Goal: Task Accomplishment & Management: Manage account settings

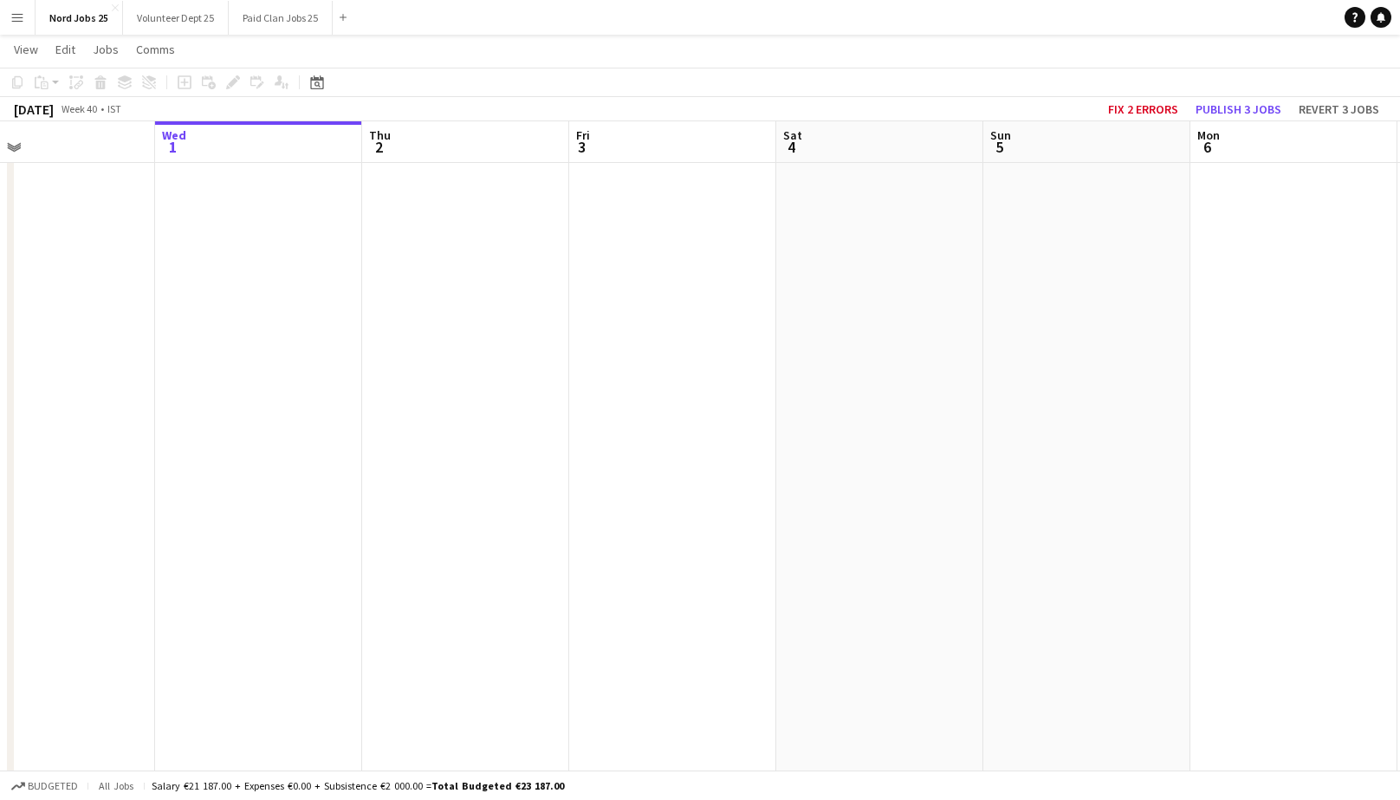
scroll to position [17563, 0]
click at [263, 10] on button "Paid Clan Jobs 25 Close" at bounding box center [281, 18] width 104 height 34
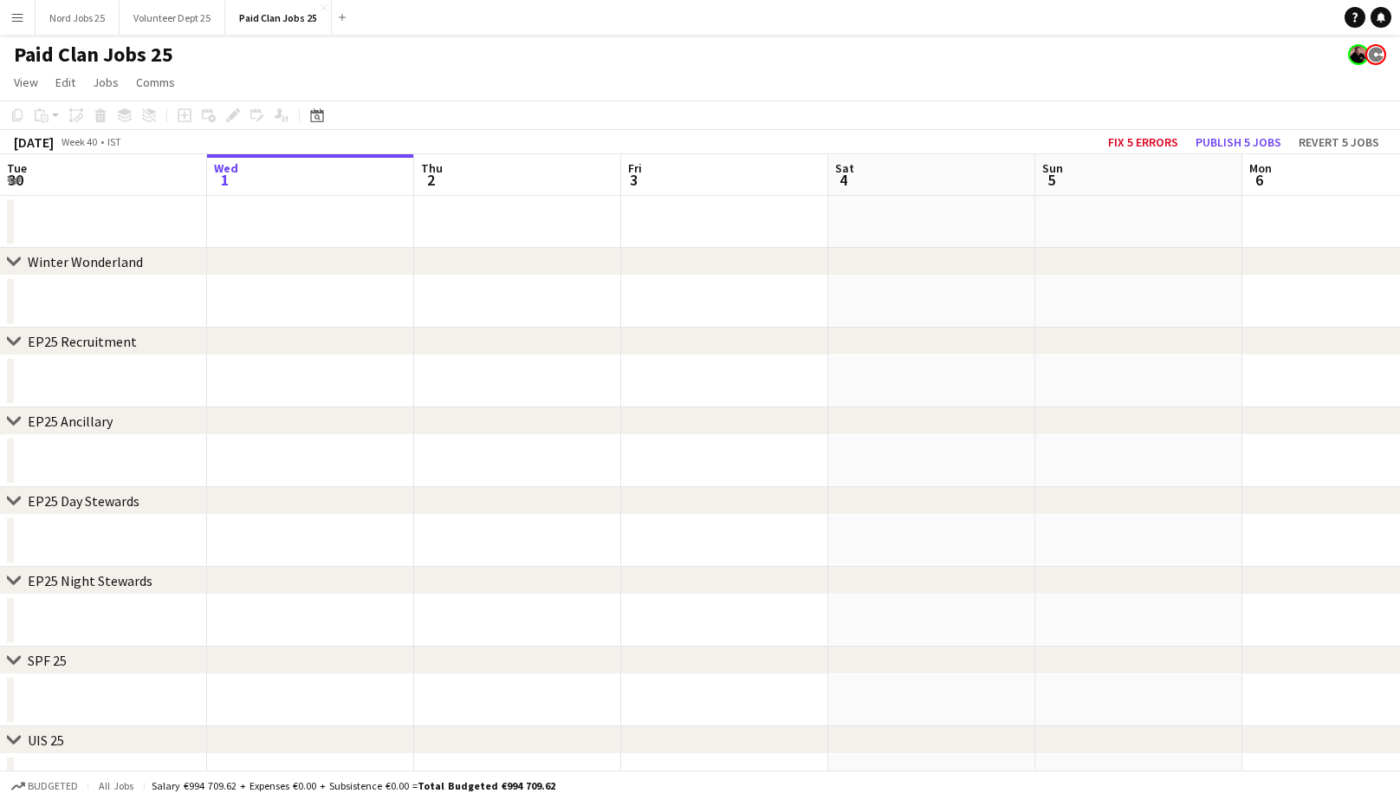
click at [308, 284] on app-date-cell at bounding box center [310, 302] width 207 height 52
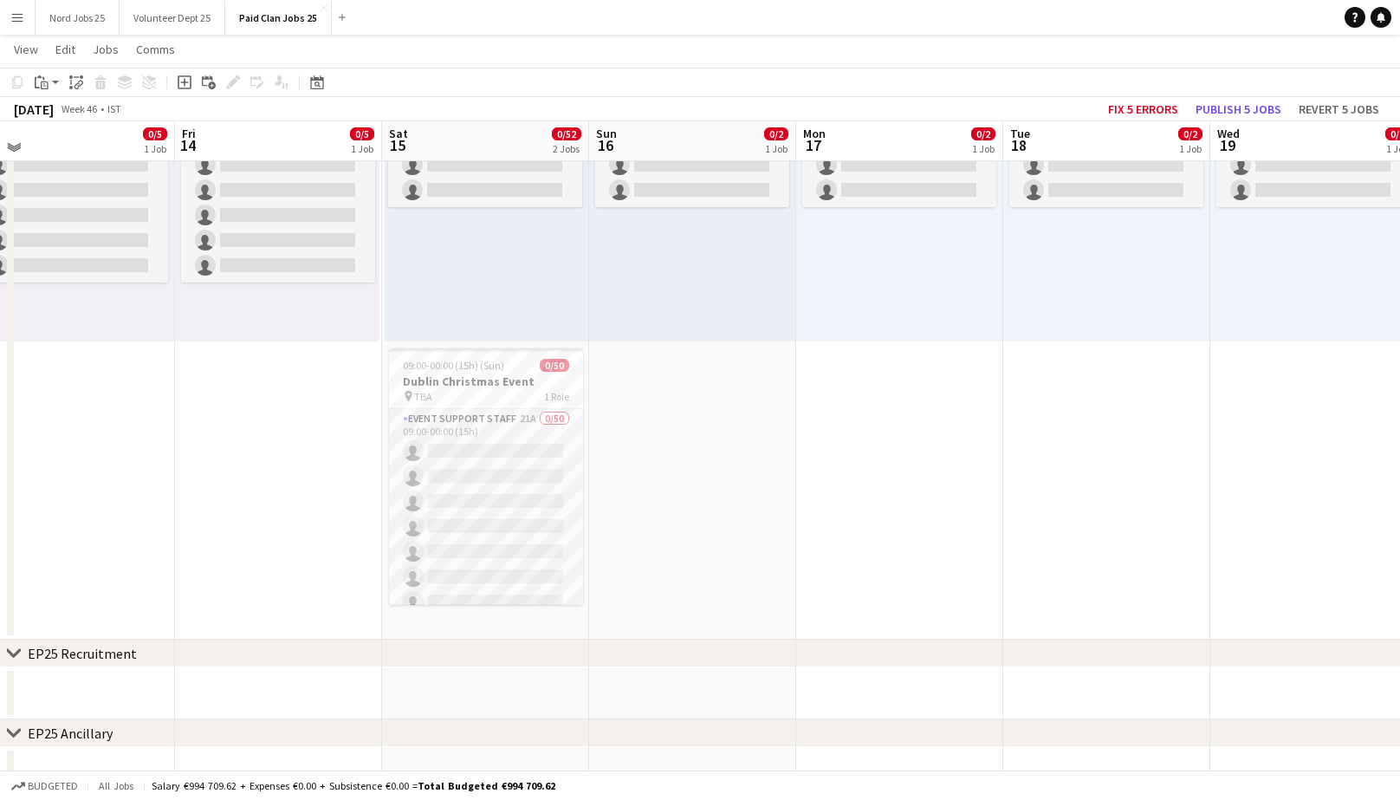
scroll to position [248, 0]
click at [491, 385] on h3 "Dublin Christmas Event" at bounding box center [486, 380] width 194 height 16
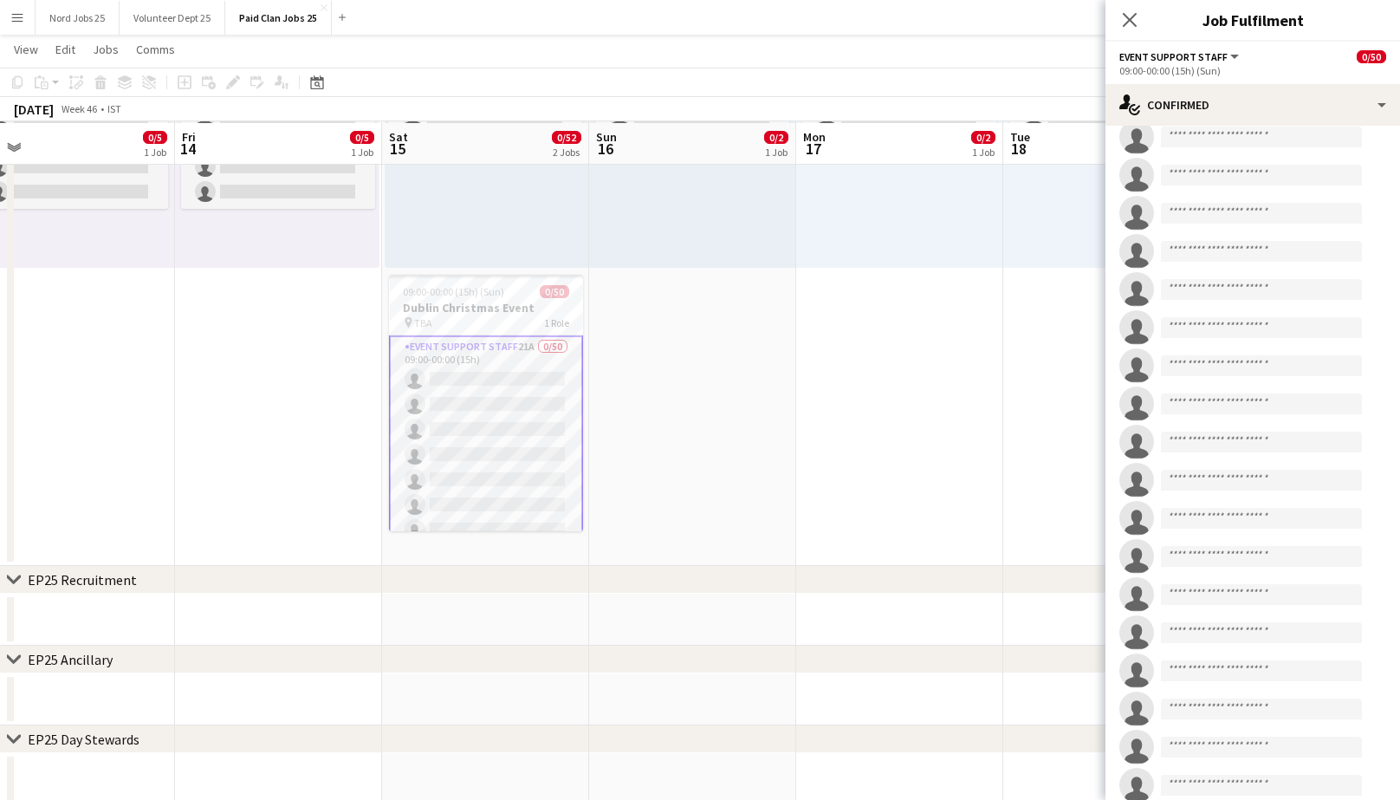
scroll to position [318, 0]
click at [490, 279] on div at bounding box center [486, 277] width 194 height 3
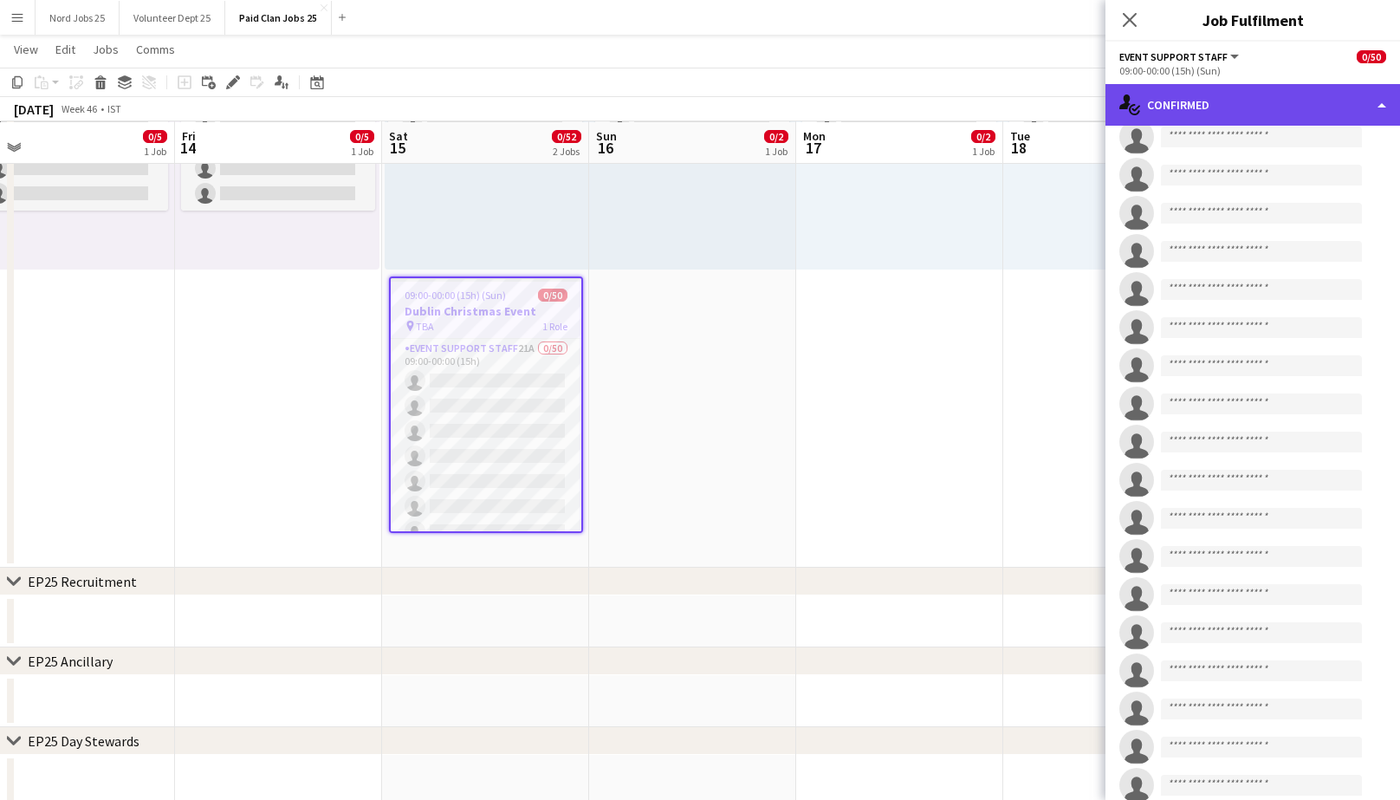
click at [1259, 86] on div "single-neutral-actions-check-2 Confirmed" at bounding box center [1252, 105] width 295 height 42
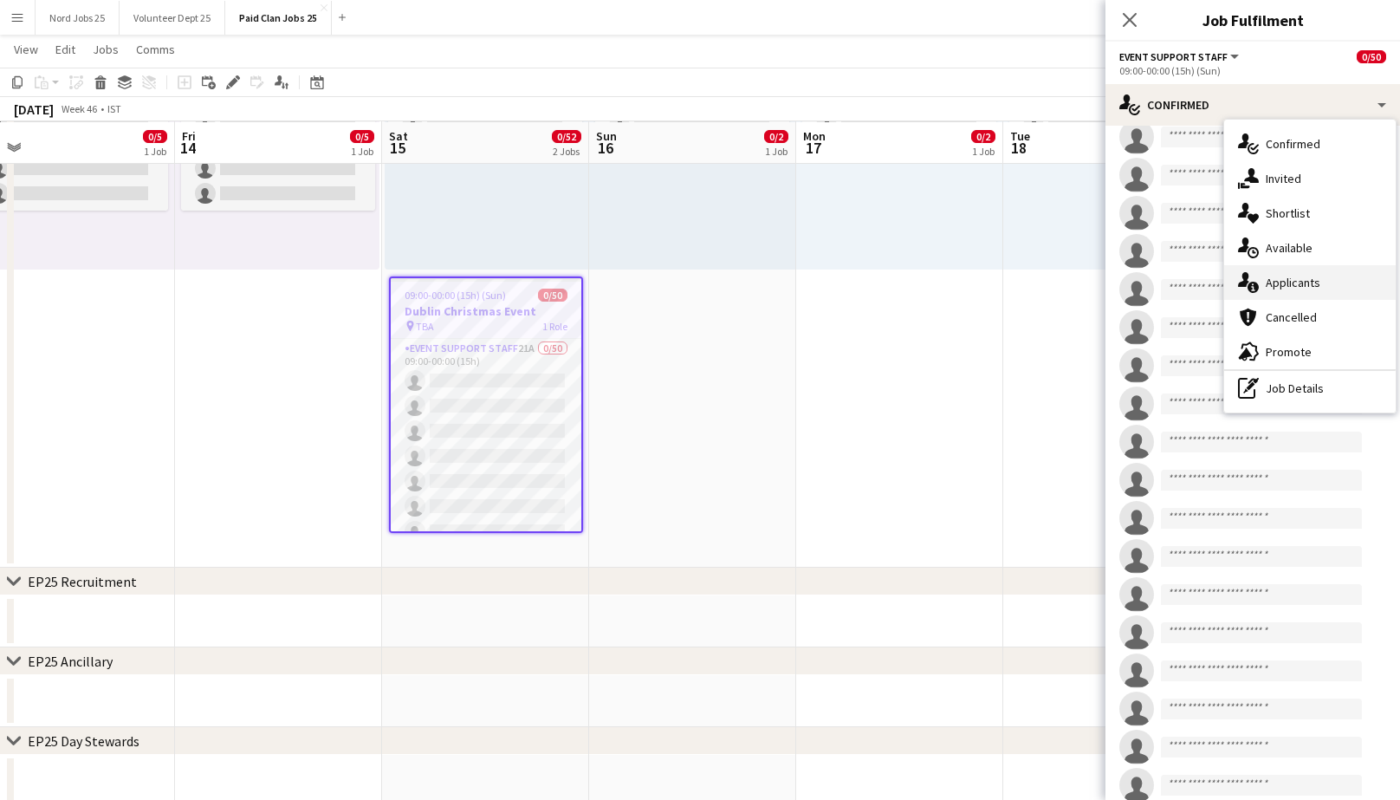
click at [1317, 288] on span "Applicants" at bounding box center [1293, 283] width 55 height 16
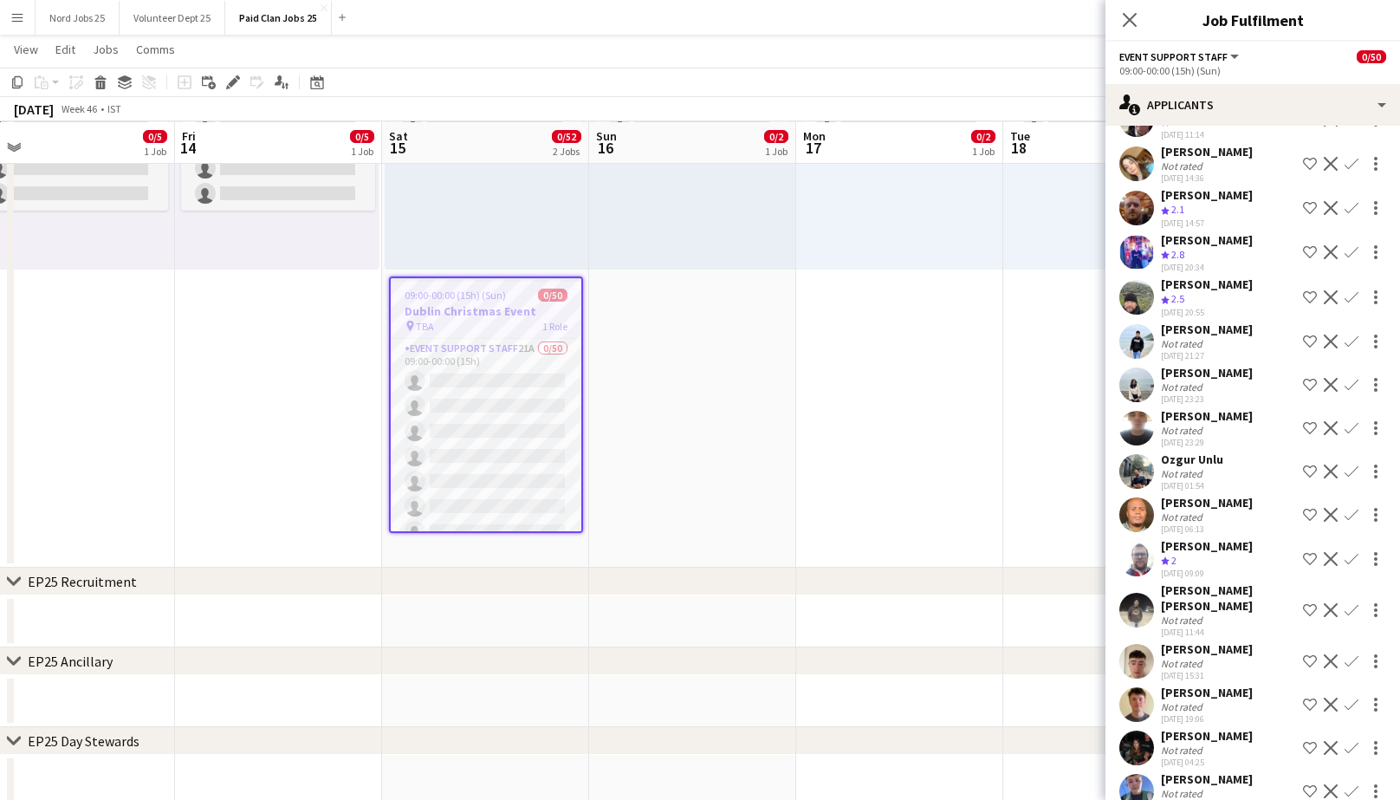
scroll to position [351, 0]
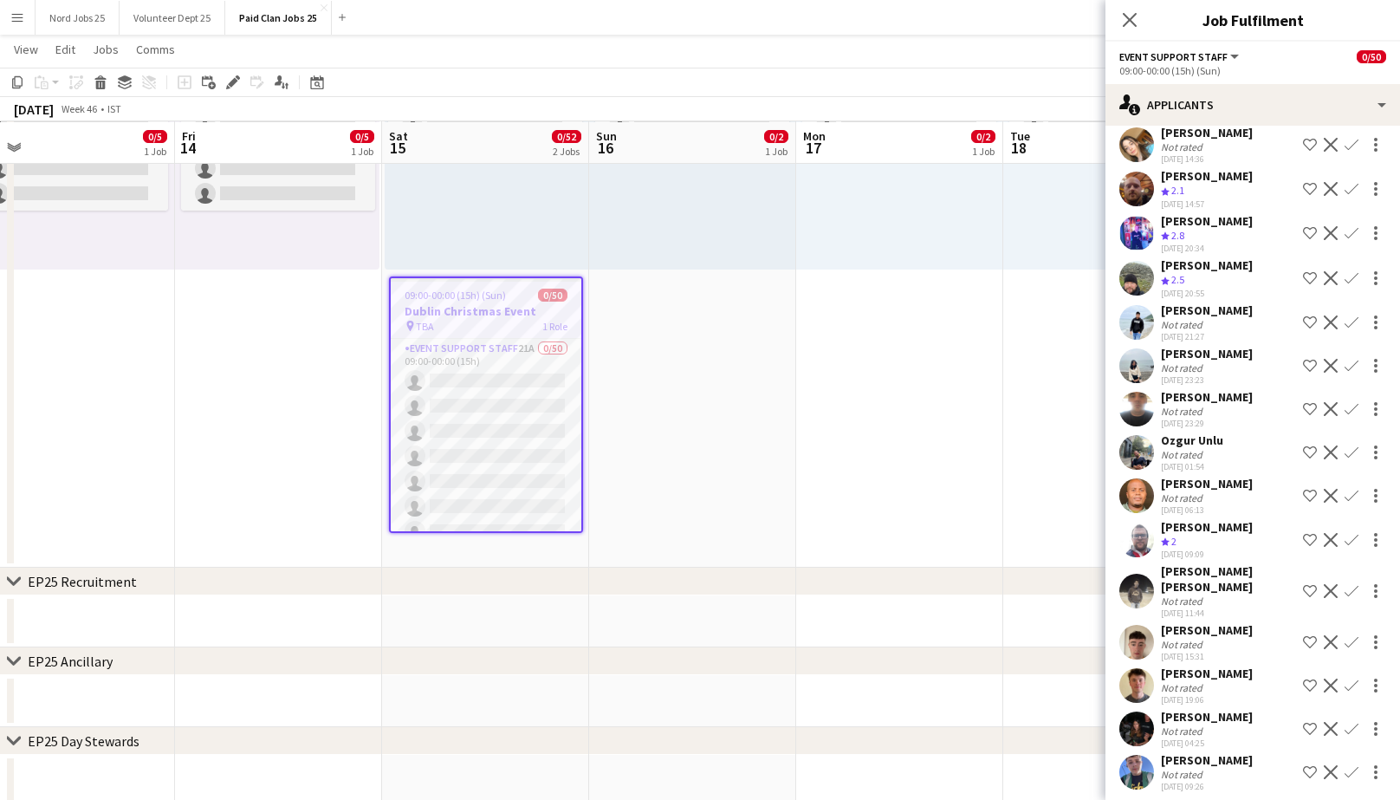
click at [1226, 370] on div "Not rated" at bounding box center [1207, 367] width 92 height 13
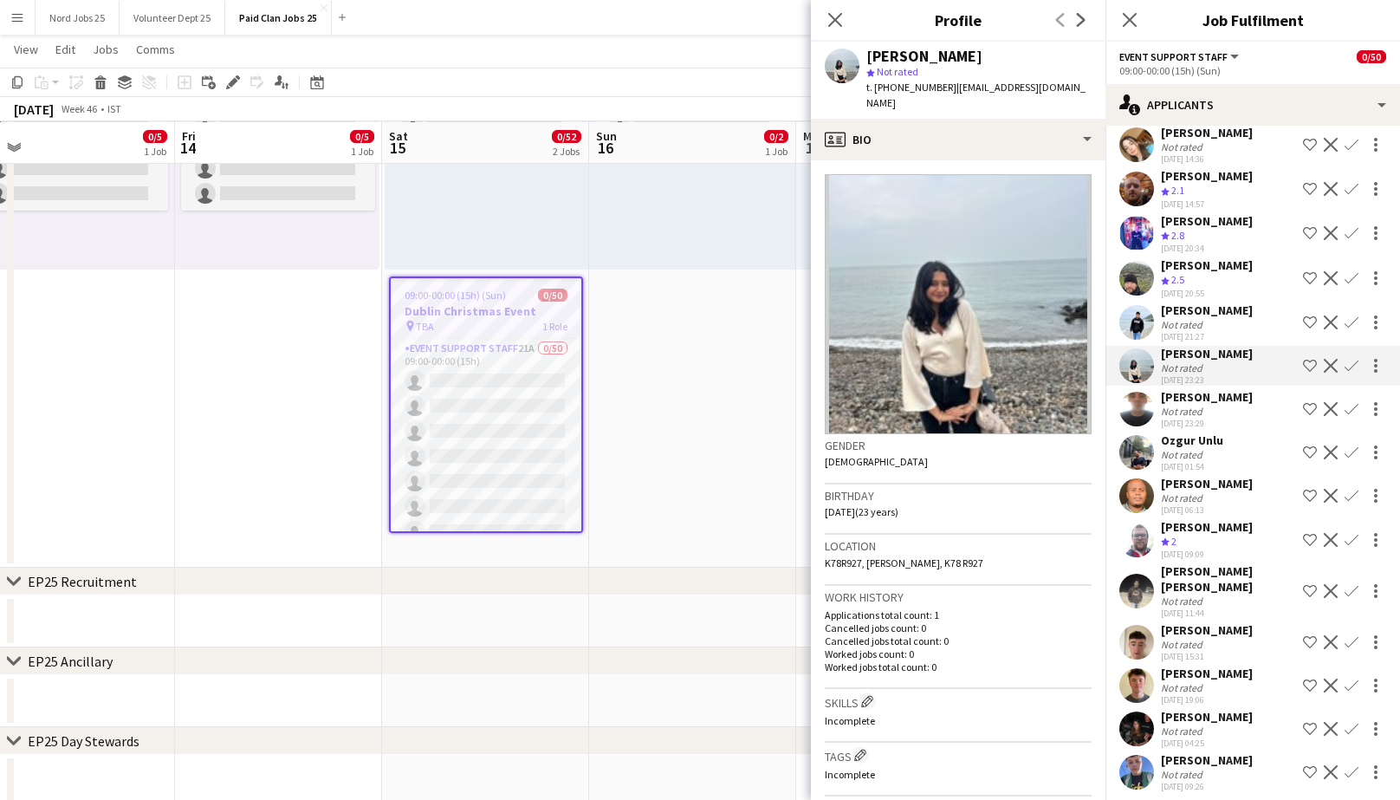
scroll to position [407, 0]
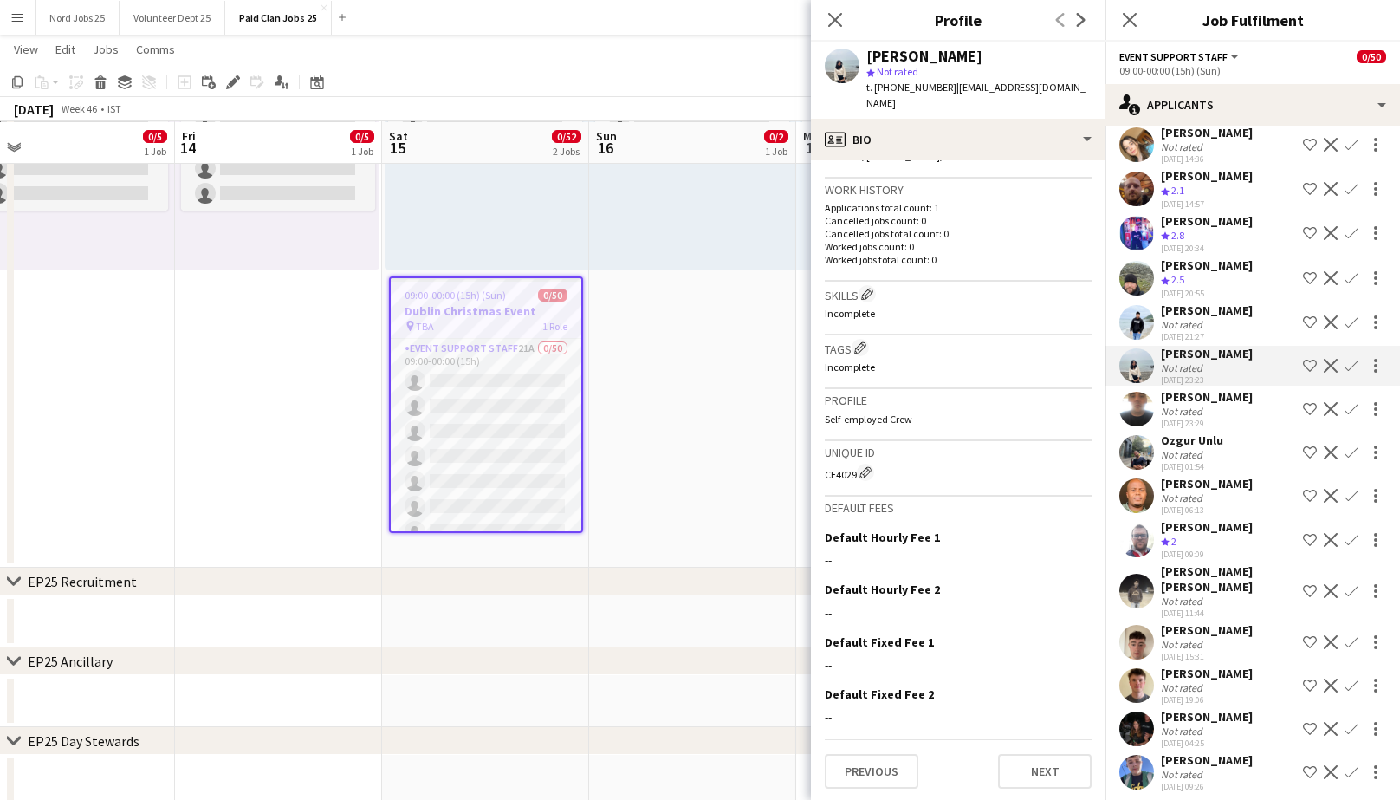
click at [1225, 535] on div "[PERSON_NAME]" at bounding box center [1207, 527] width 92 height 16
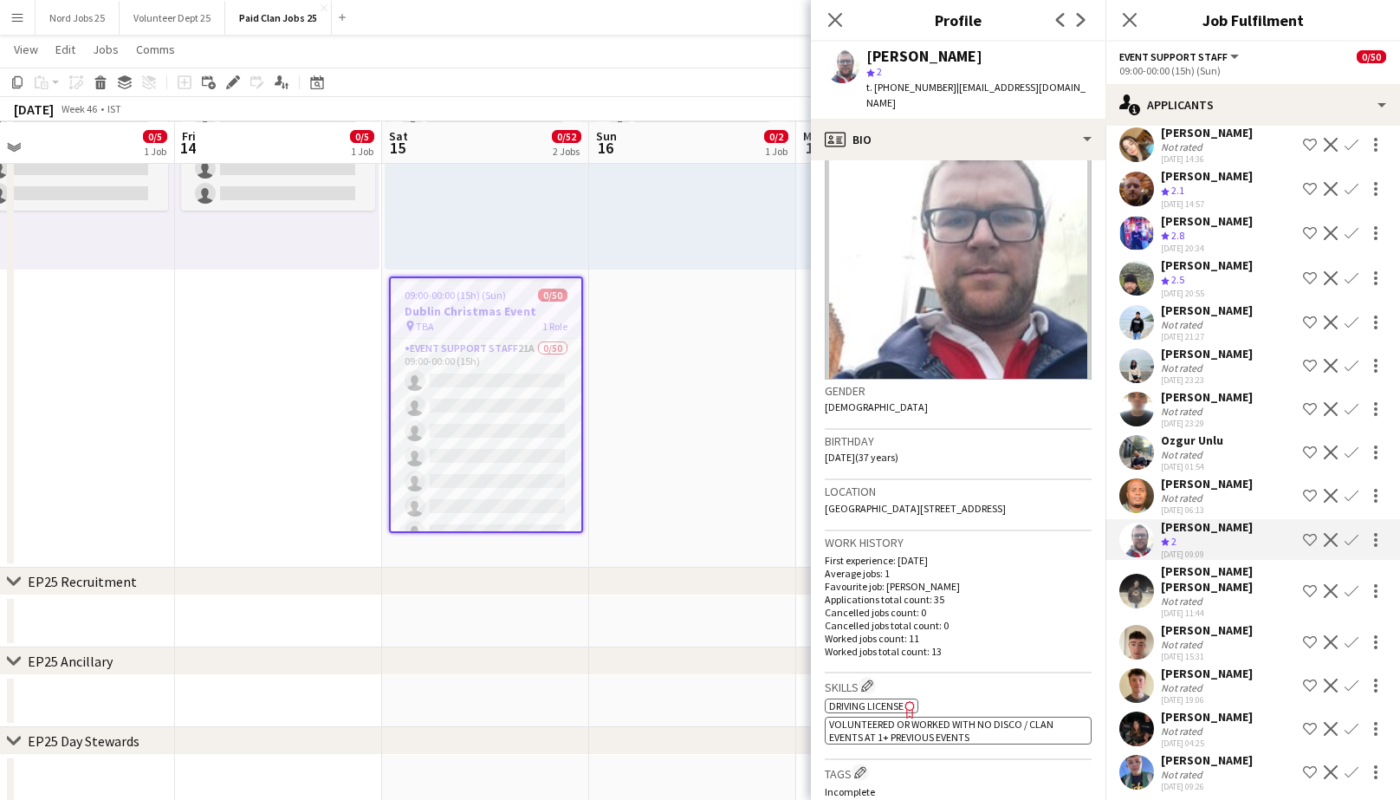
scroll to position [0, 0]
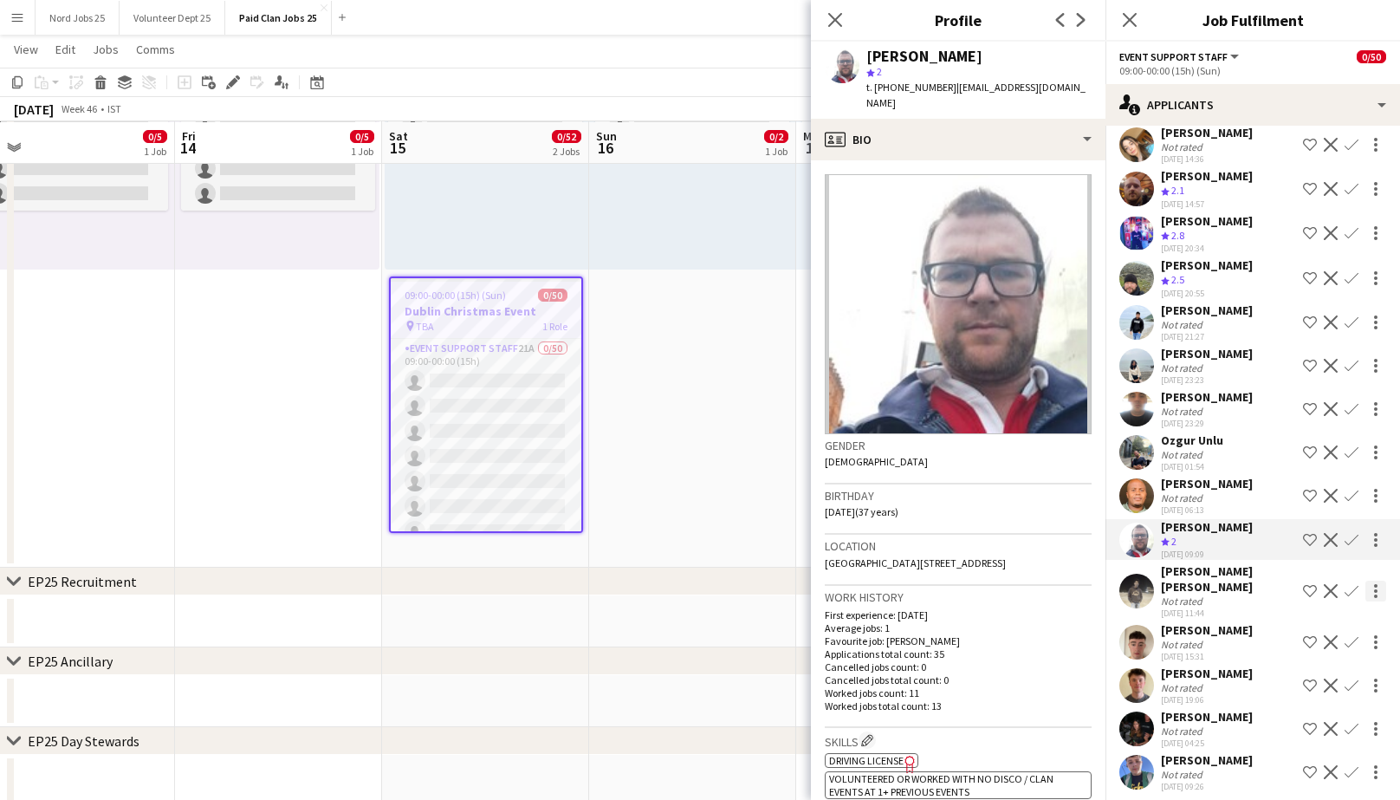
click at [1373, 591] on div at bounding box center [1375, 590] width 21 height 21
click at [1208, 588] on div at bounding box center [700, 400] width 1400 height 800
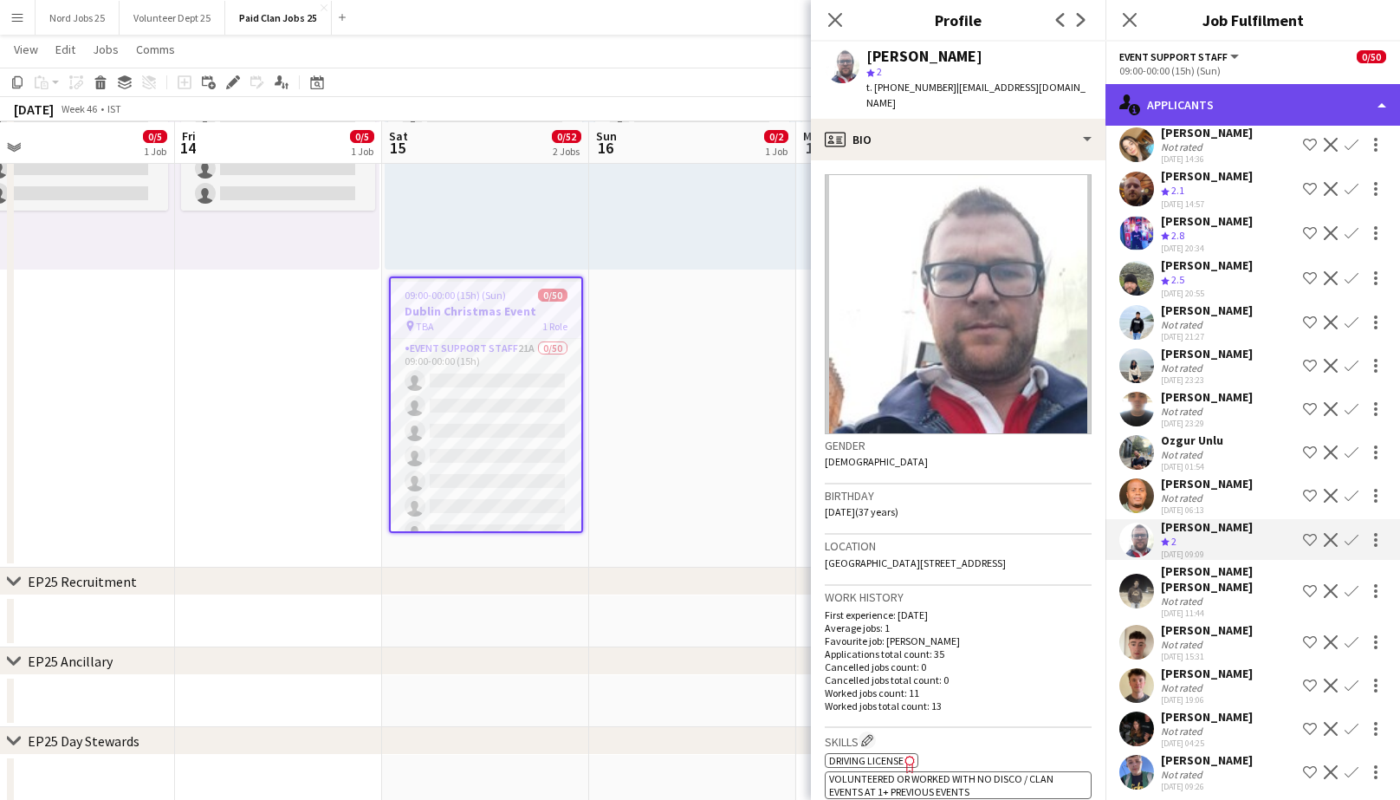
click at [1243, 96] on div "single-neutral-actions-information Applicants" at bounding box center [1252, 105] width 295 height 42
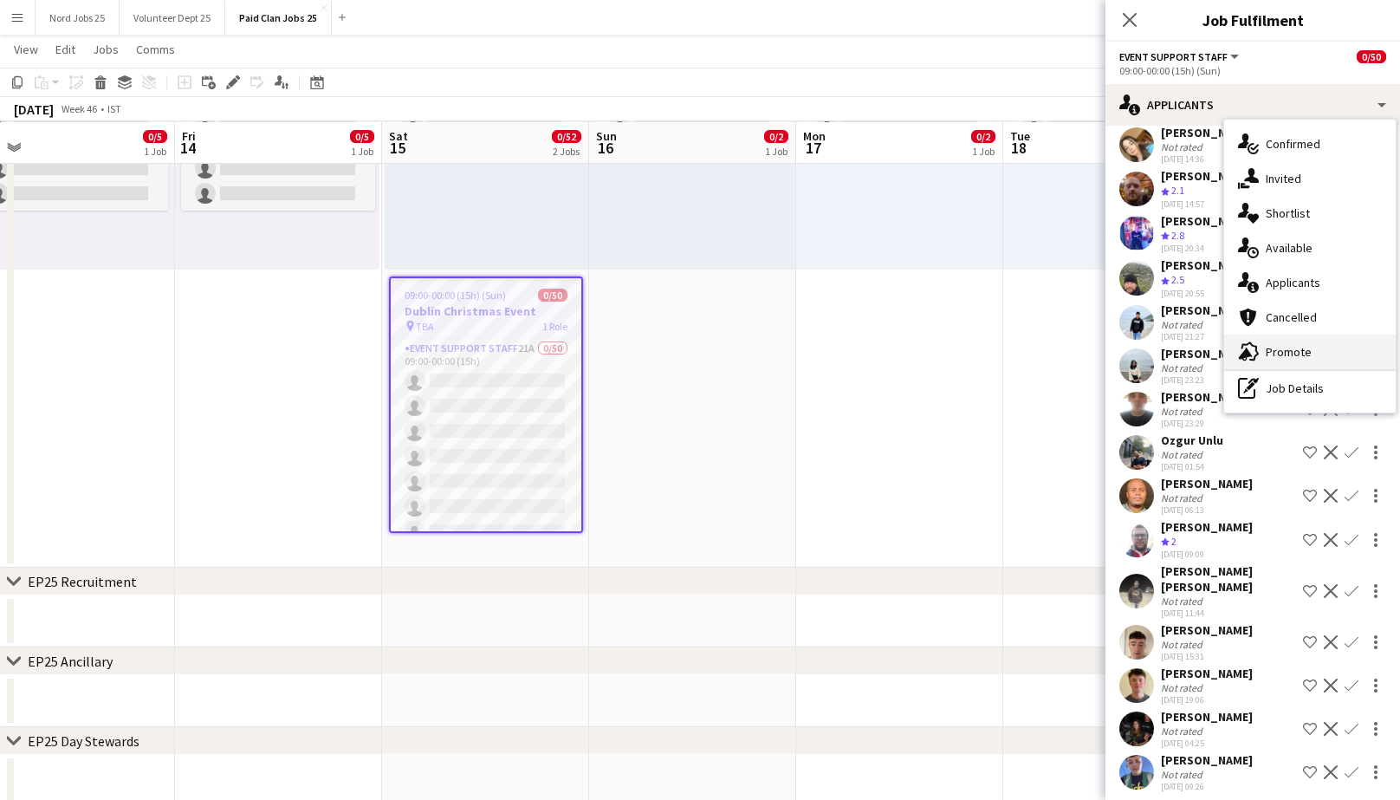
click at [1276, 345] on span "Promote" at bounding box center [1289, 352] width 46 height 16
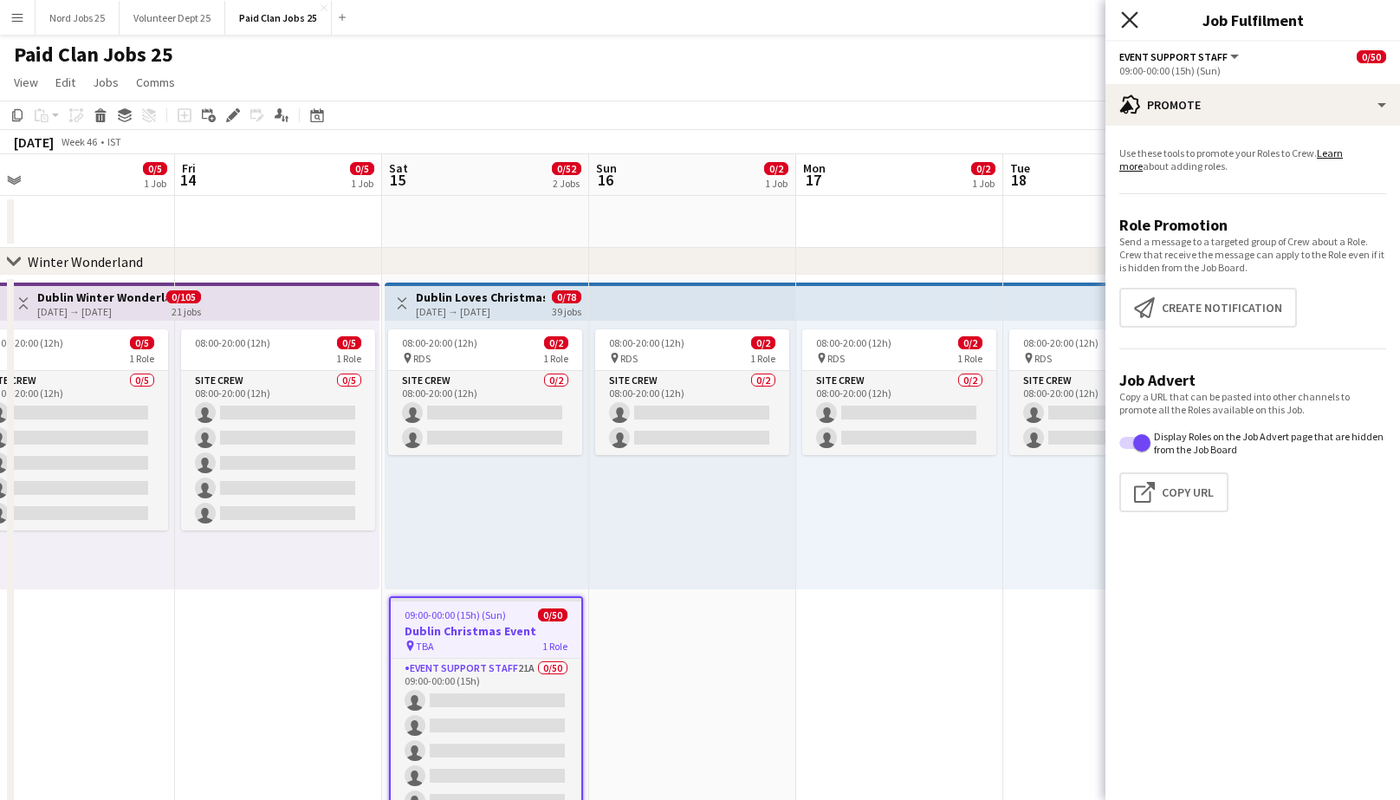
click at [1125, 18] on icon "Close pop-in" at bounding box center [1129, 19] width 16 height 16
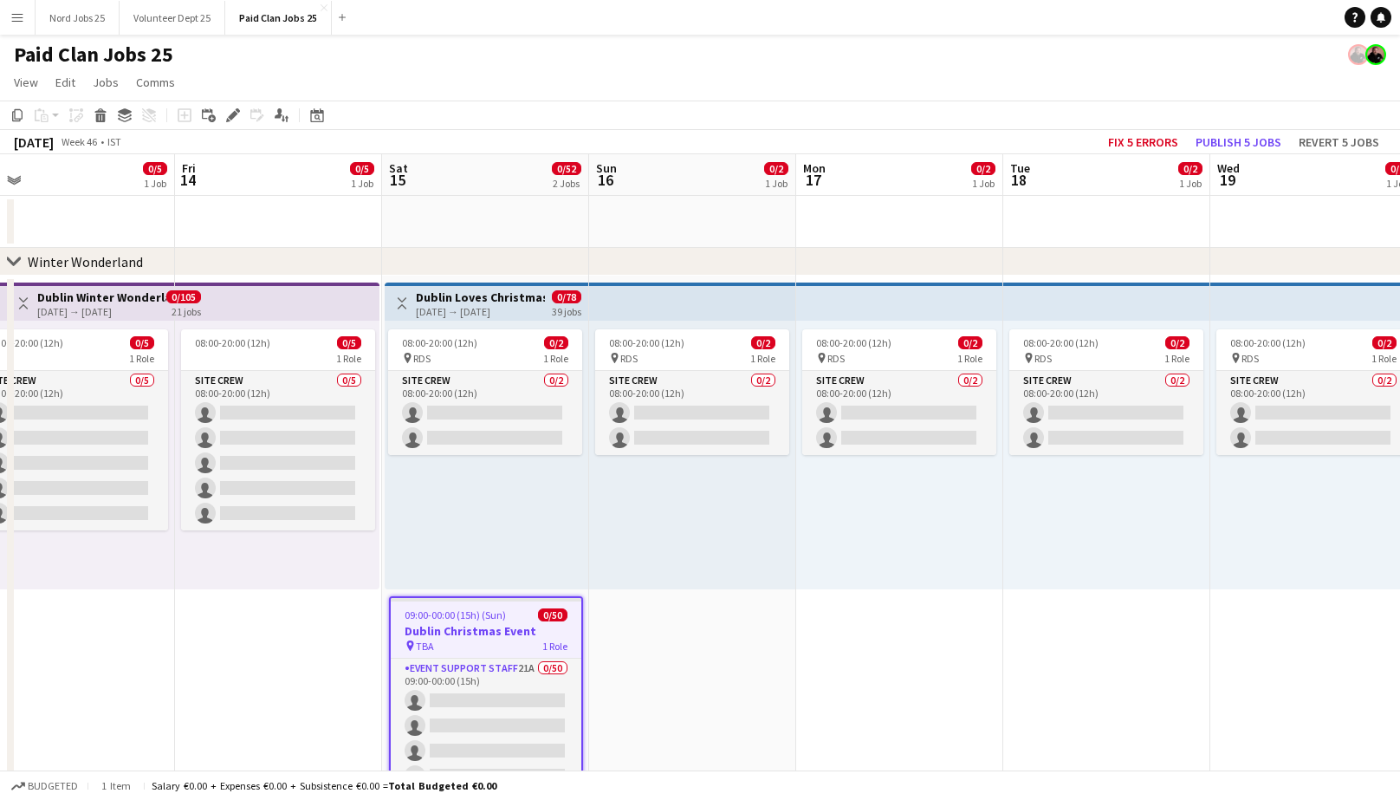
click at [503, 652] on app-job-card "09:00-00:00 (15h) (Sun) 0/50 Dublin Christmas Event pin TBA 1 Role Event Suppor…" at bounding box center [486, 724] width 194 height 256
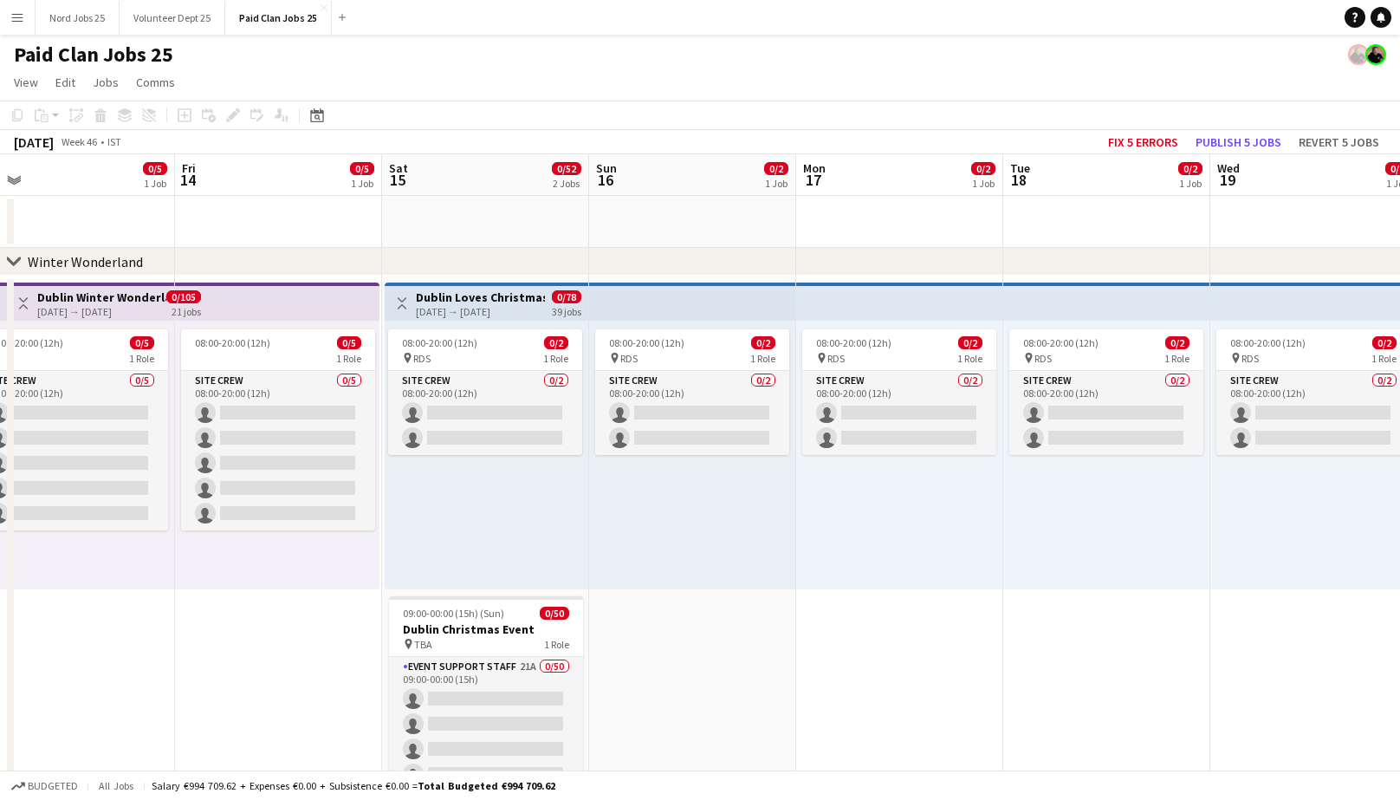
click at [657, 639] on app-date-cell "08:00-20:00 (12h) 0/2 pin RDS 1 Role Site Crew 0/2 08:00-20:00 (12h) single-neu…" at bounding box center [692, 582] width 207 height 612
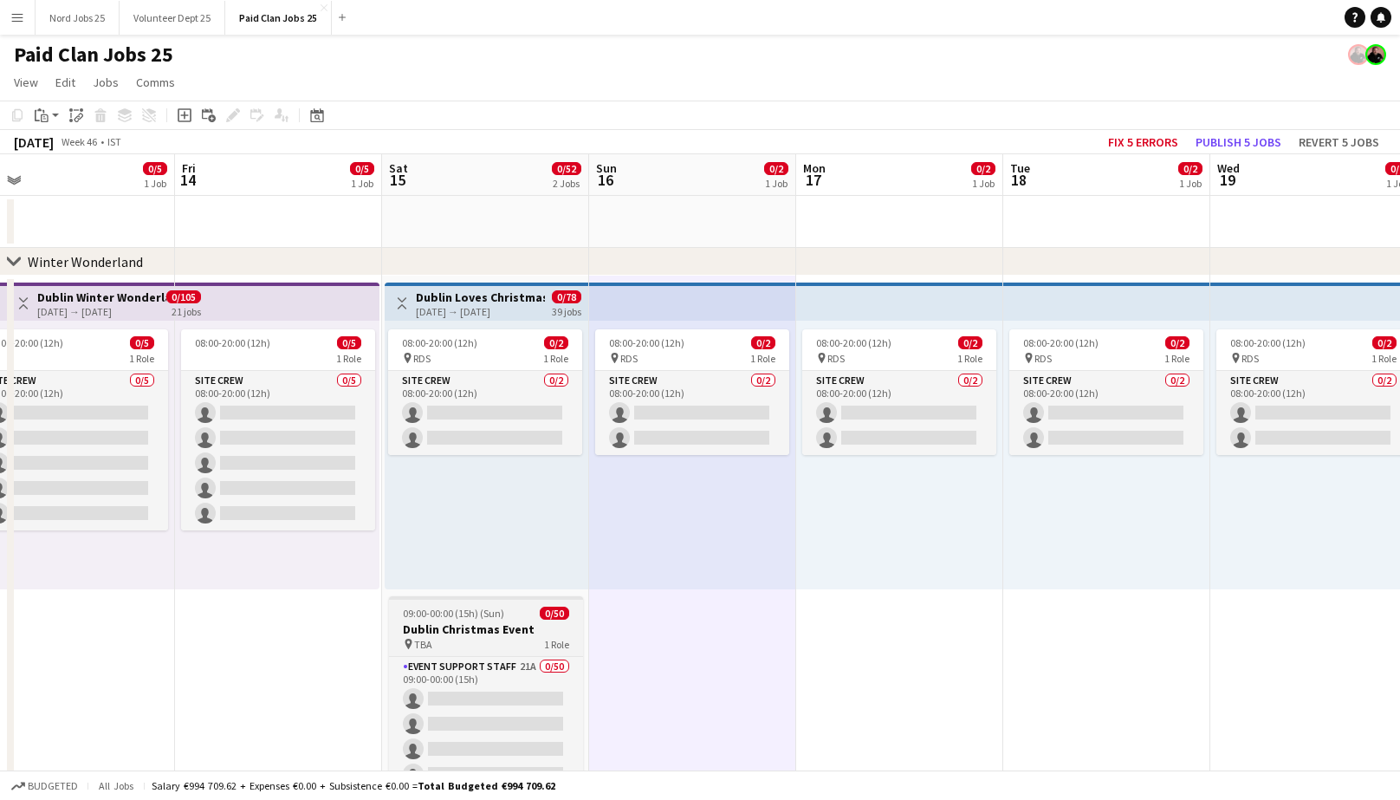
click at [509, 622] on h3 "Dublin Christmas Event" at bounding box center [486, 629] width 194 height 16
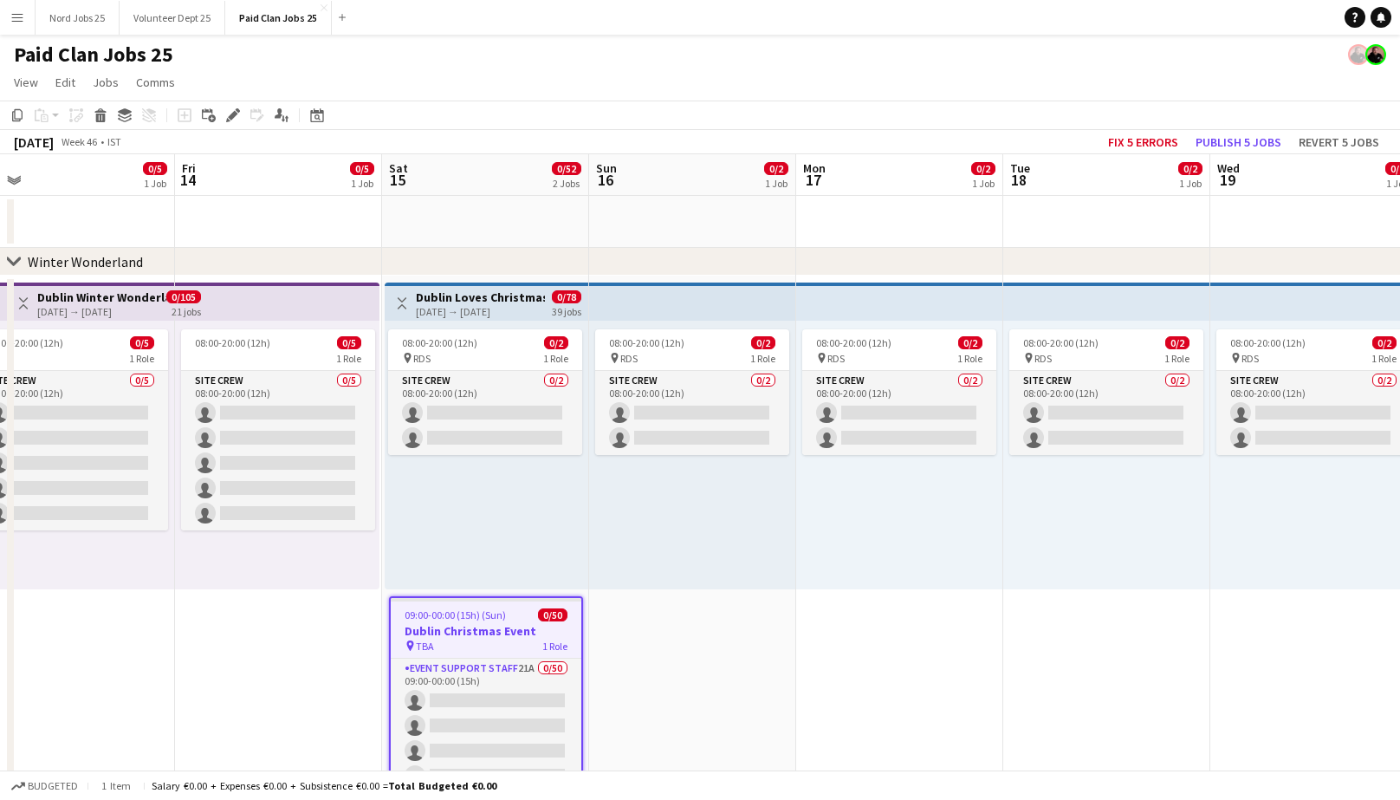
click at [591, 629] on app-date-cell "08:00-20:00 (12h) 0/2 pin RDS 1 Role Site Crew 0/2 08:00-20:00 (12h) single-neu…" at bounding box center [692, 582] width 207 height 612
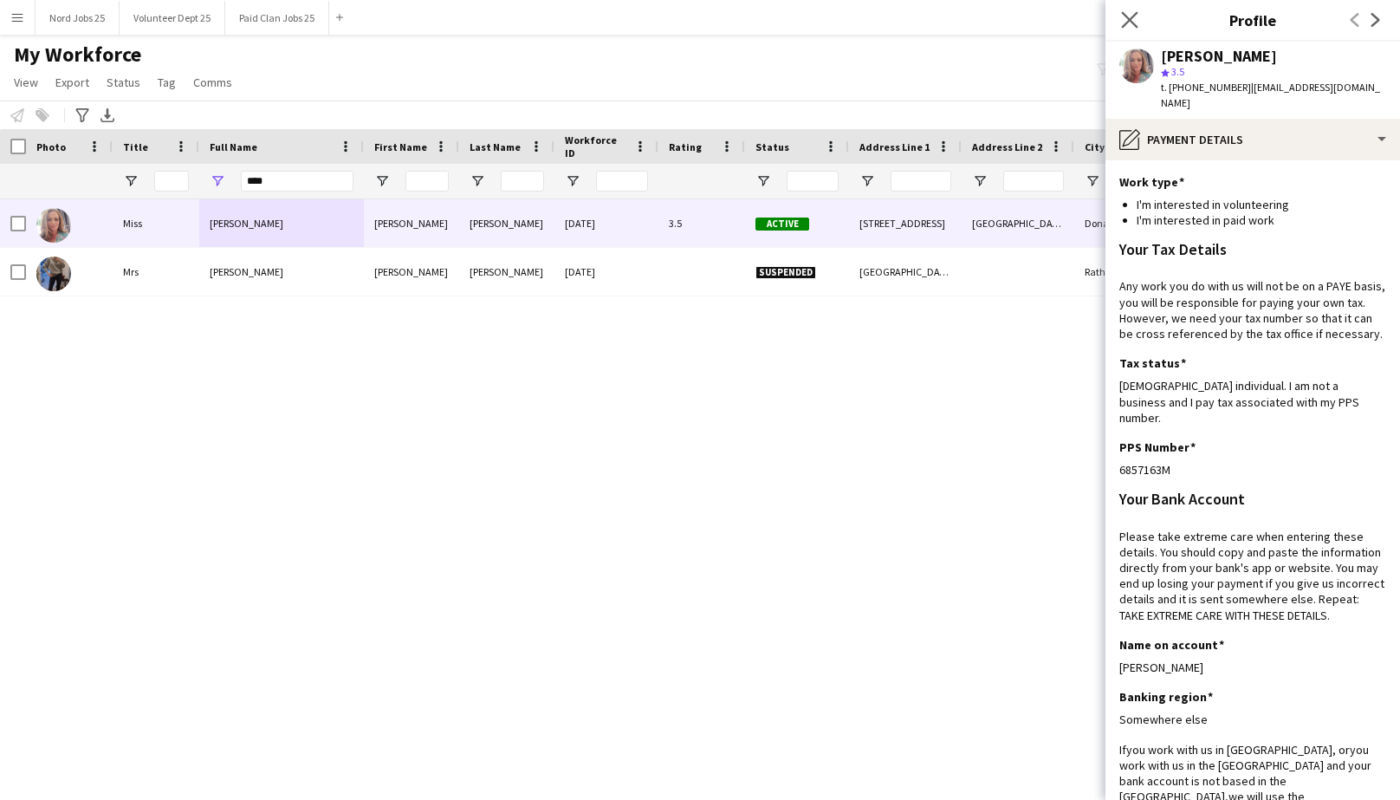
click at [1134, 27] on icon "Close pop-in" at bounding box center [1129, 19] width 16 height 16
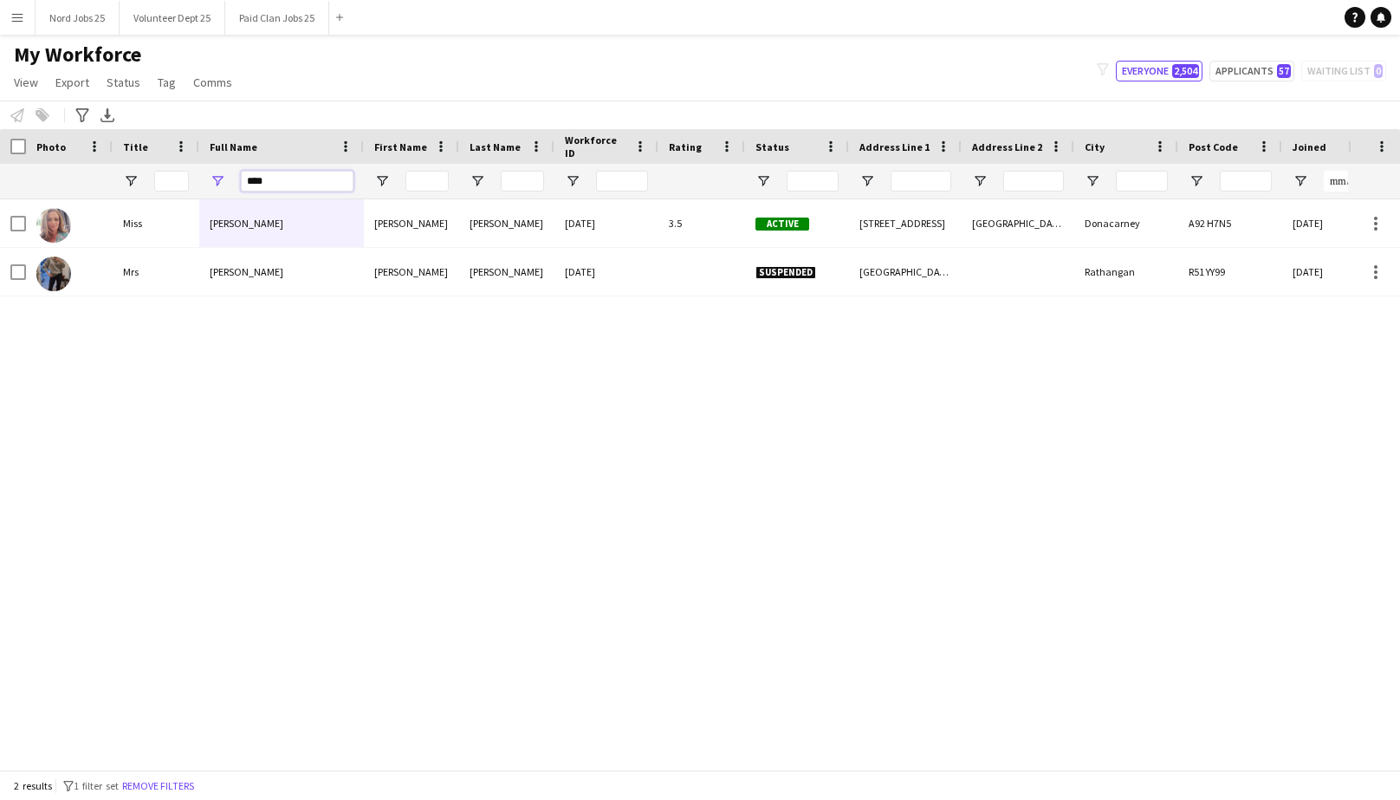
click at [250, 177] on input "****" at bounding box center [297, 181] width 113 height 21
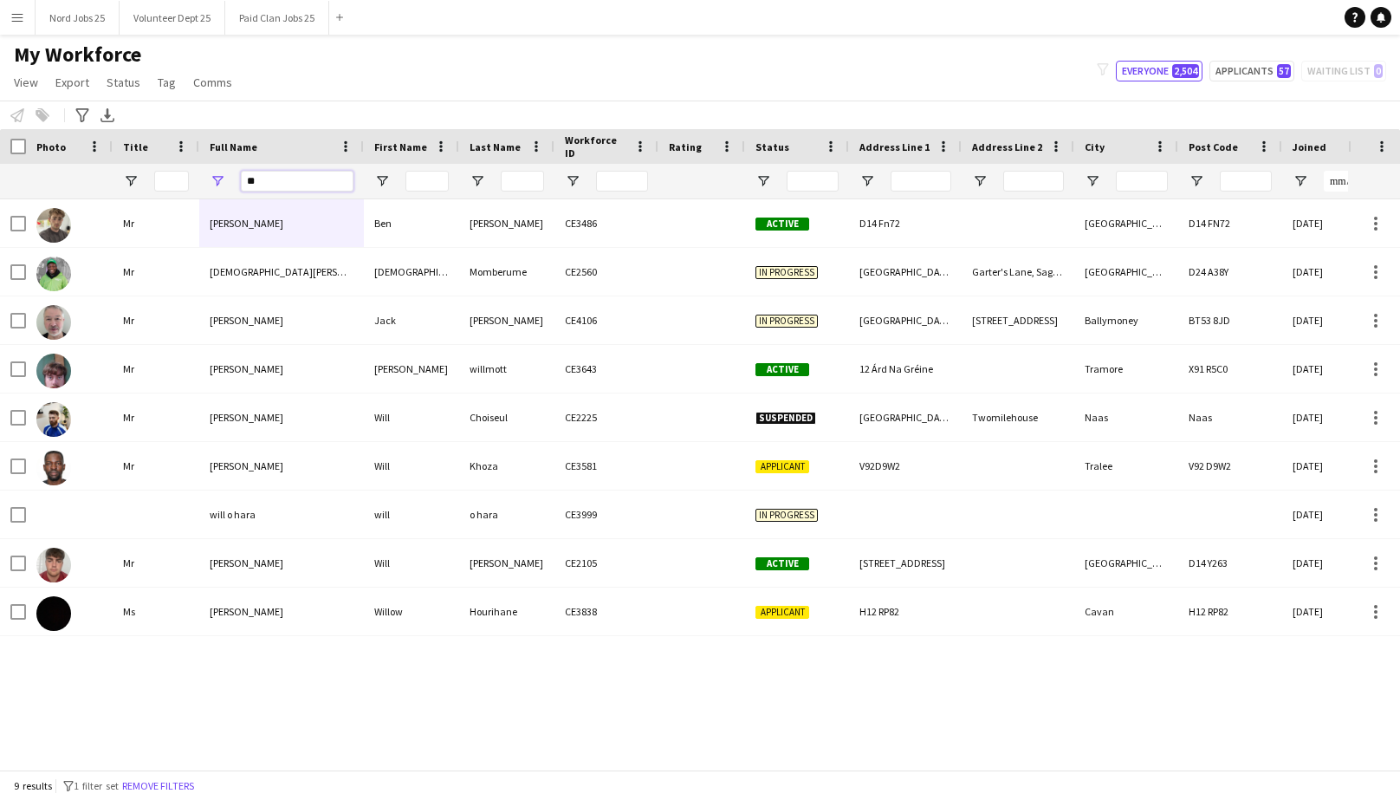
type input "*"
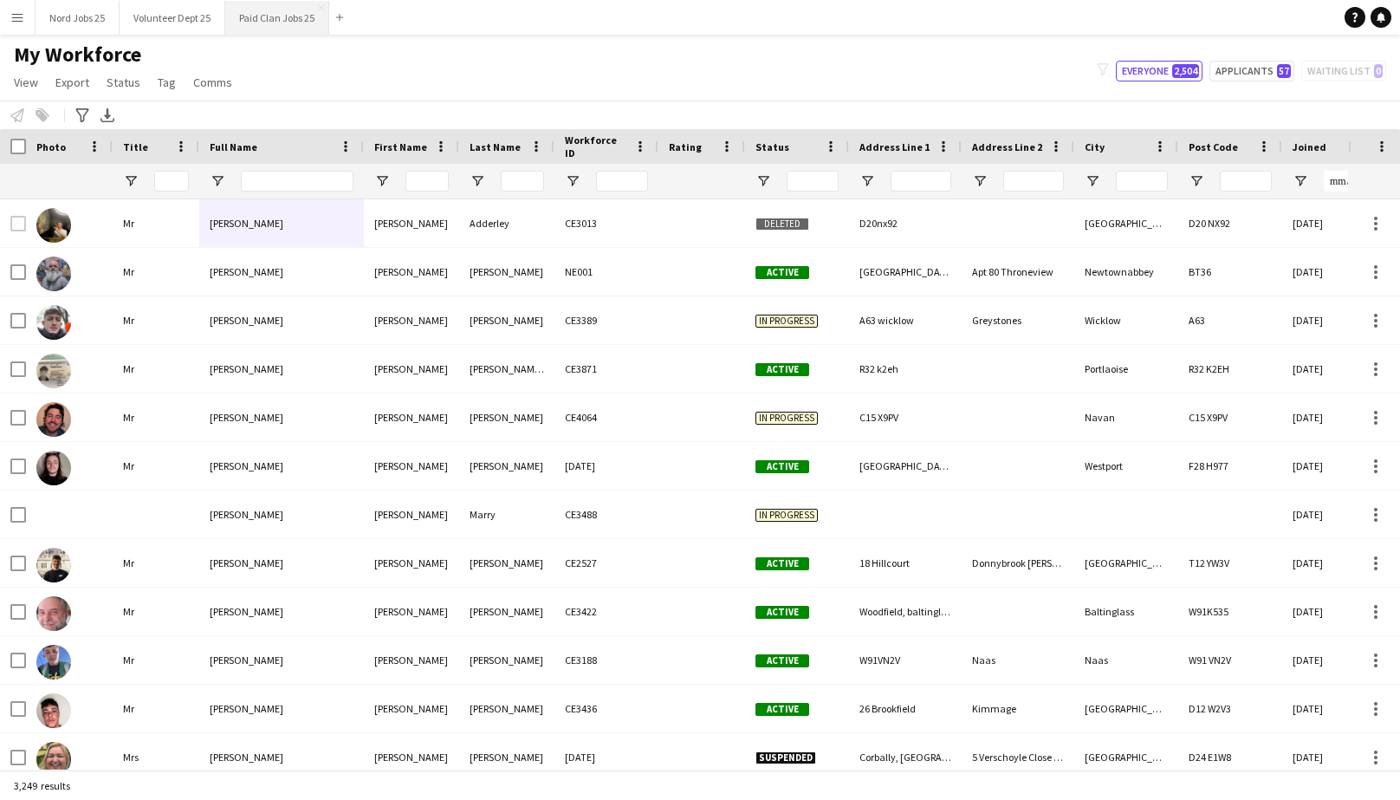
click at [256, 23] on button "Paid Clan Jobs 25 Close" at bounding box center [277, 18] width 104 height 34
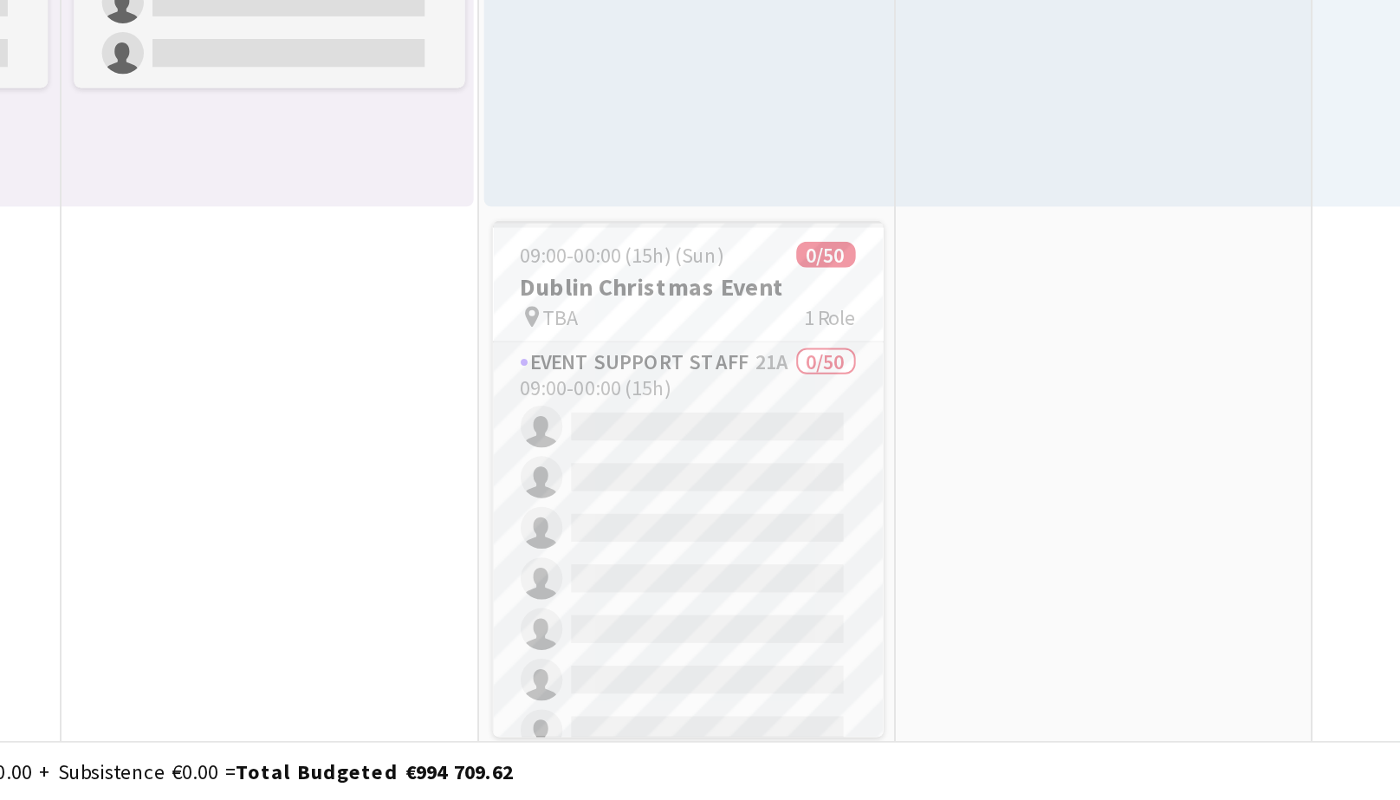
scroll to position [0, 495]
click at [507, 694] on app-date-cell "08:00-20:00 (12h) 0/5 1 Role Site Crew 0/5 08:00-20:00 (12h) single-neutral-act…" at bounding box center [437, 497] width 207 height 612
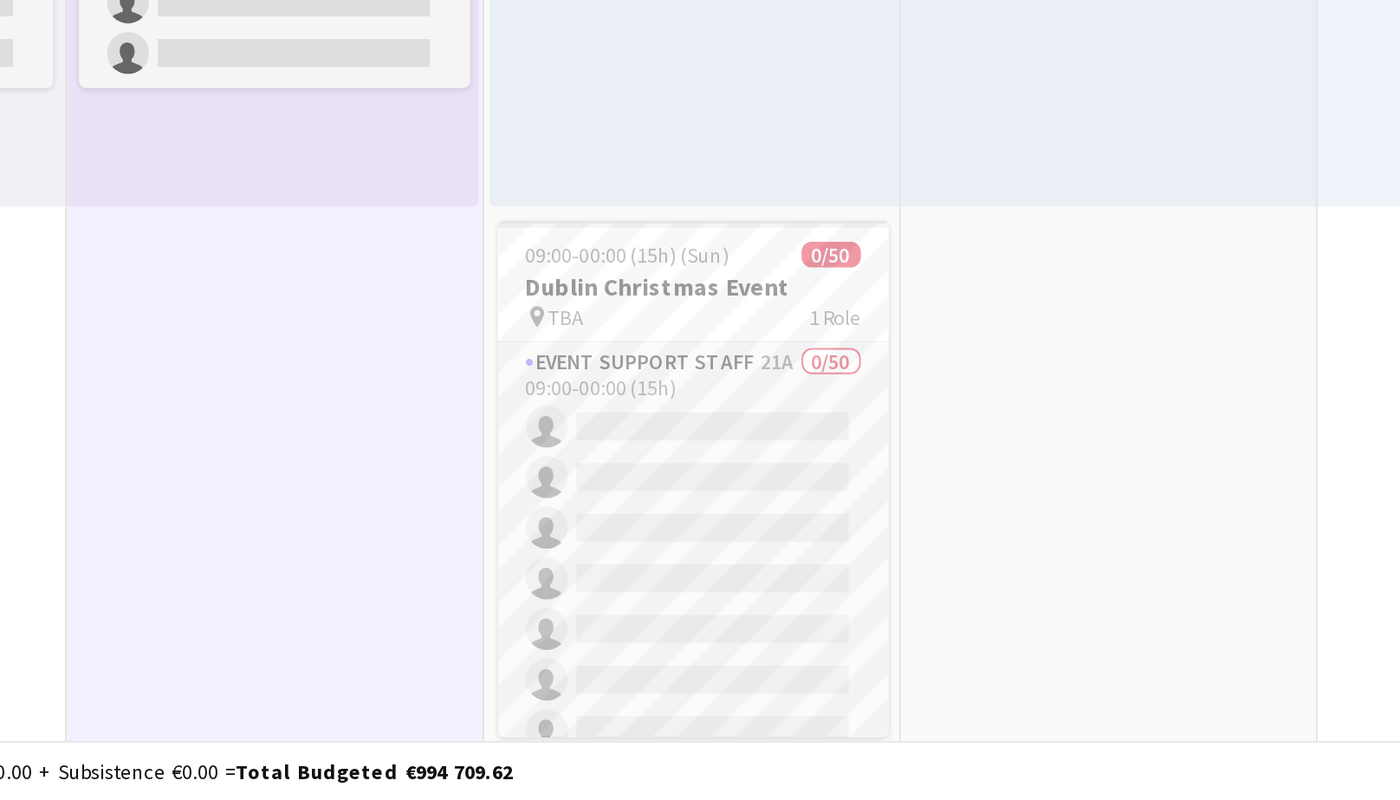
click at [493, 493] on div "08:00-20:00 (12h) 0/5 1 Role Site Crew 0/5 08:00-20:00 (12h) single-neutral-act…" at bounding box center [436, 371] width 204 height 269
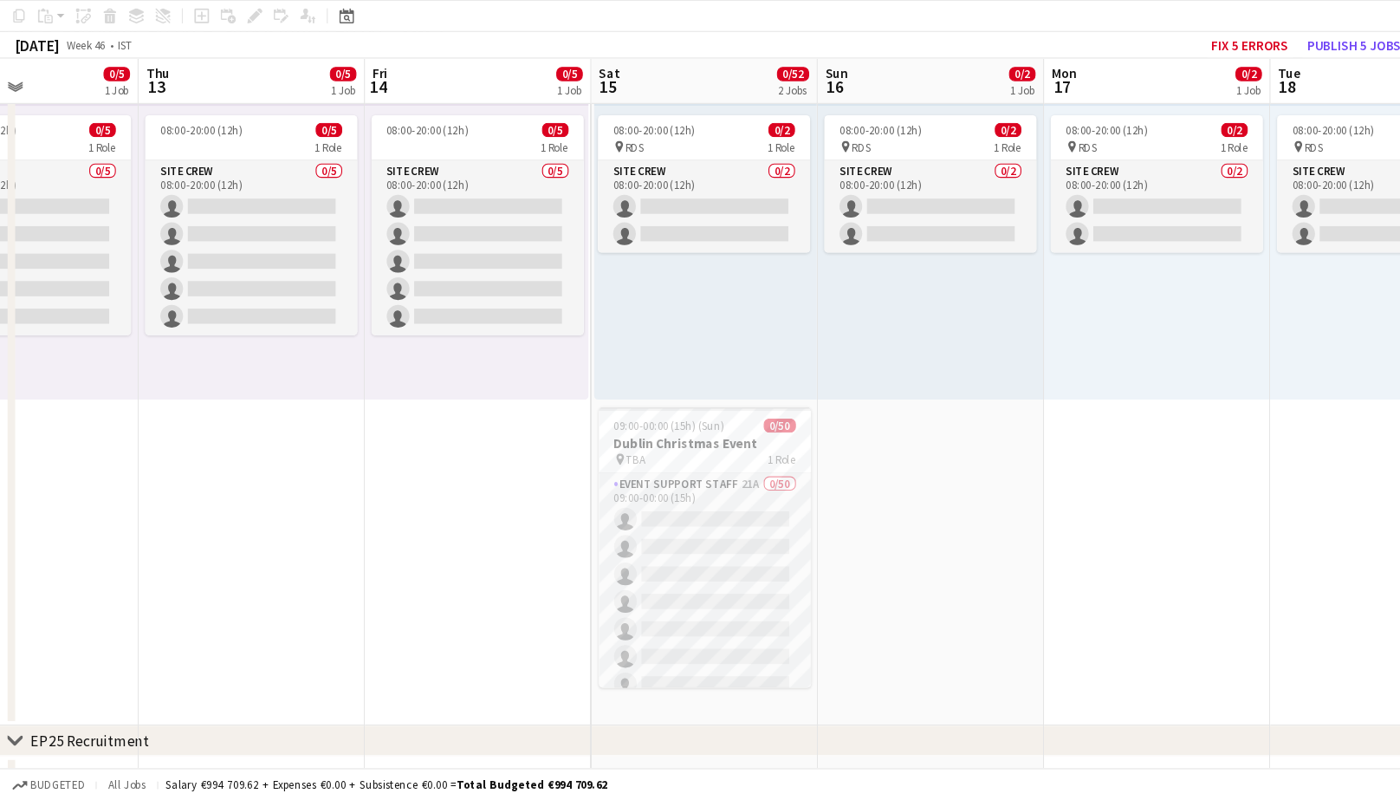
scroll to position [154, 0]
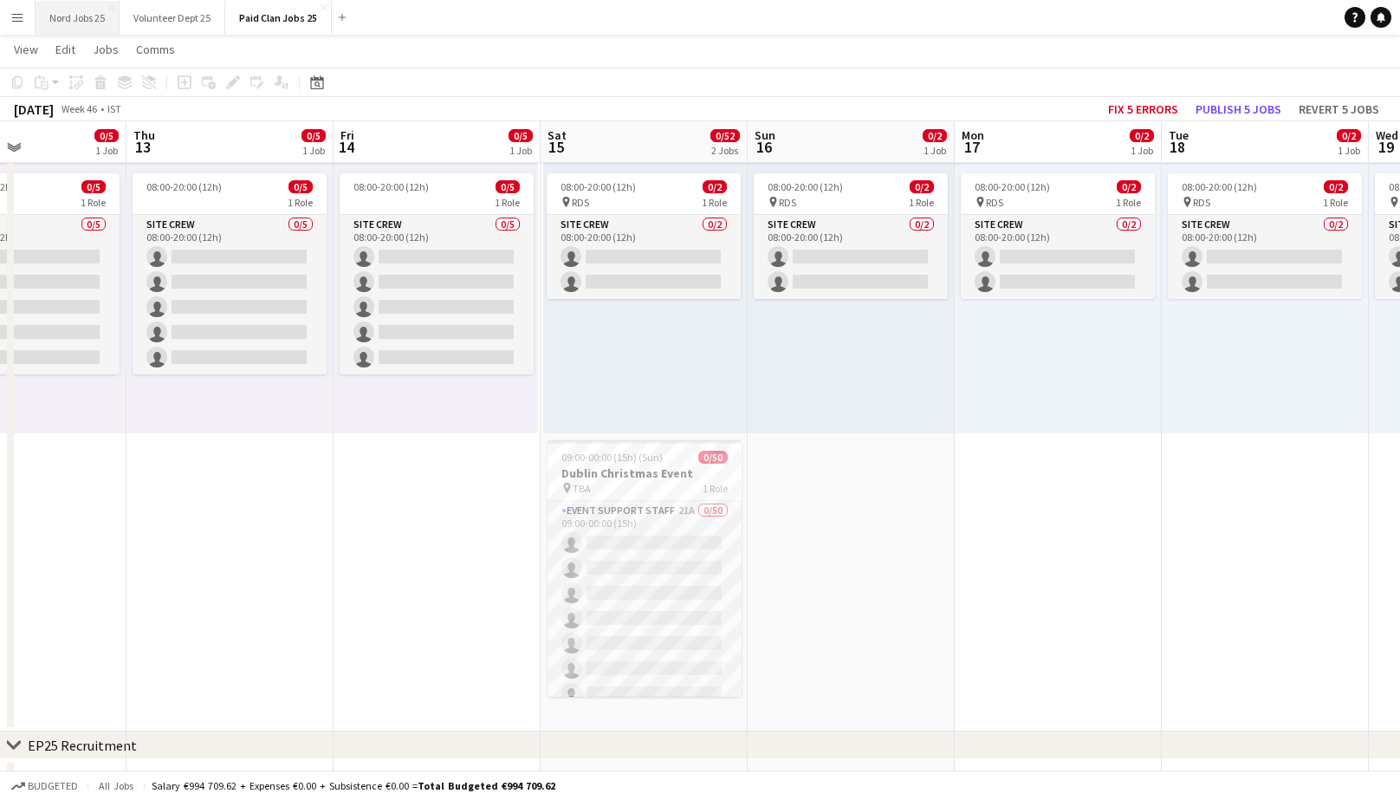
click at [71, 15] on button "Nord Jobs 25 Close" at bounding box center [78, 18] width 84 height 34
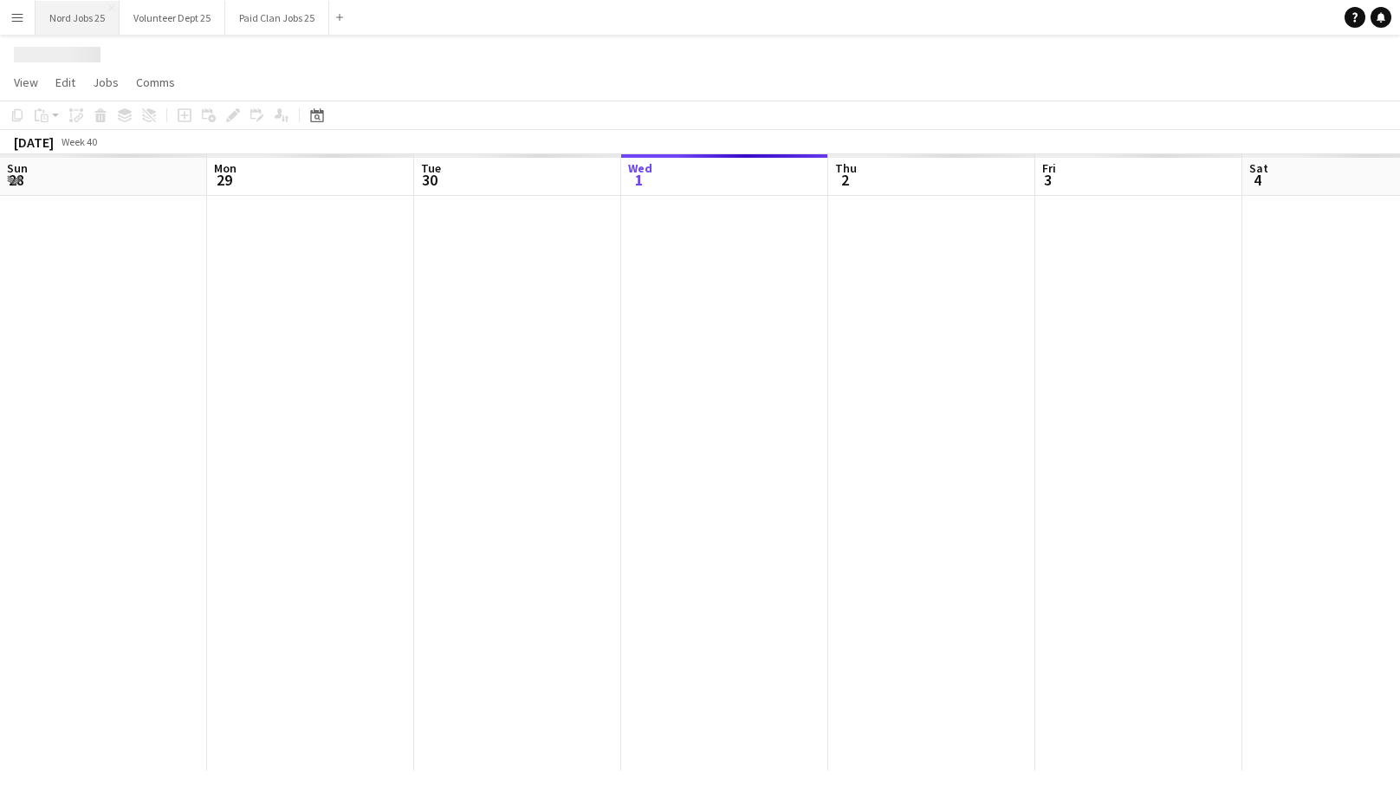
scroll to position [0, 414]
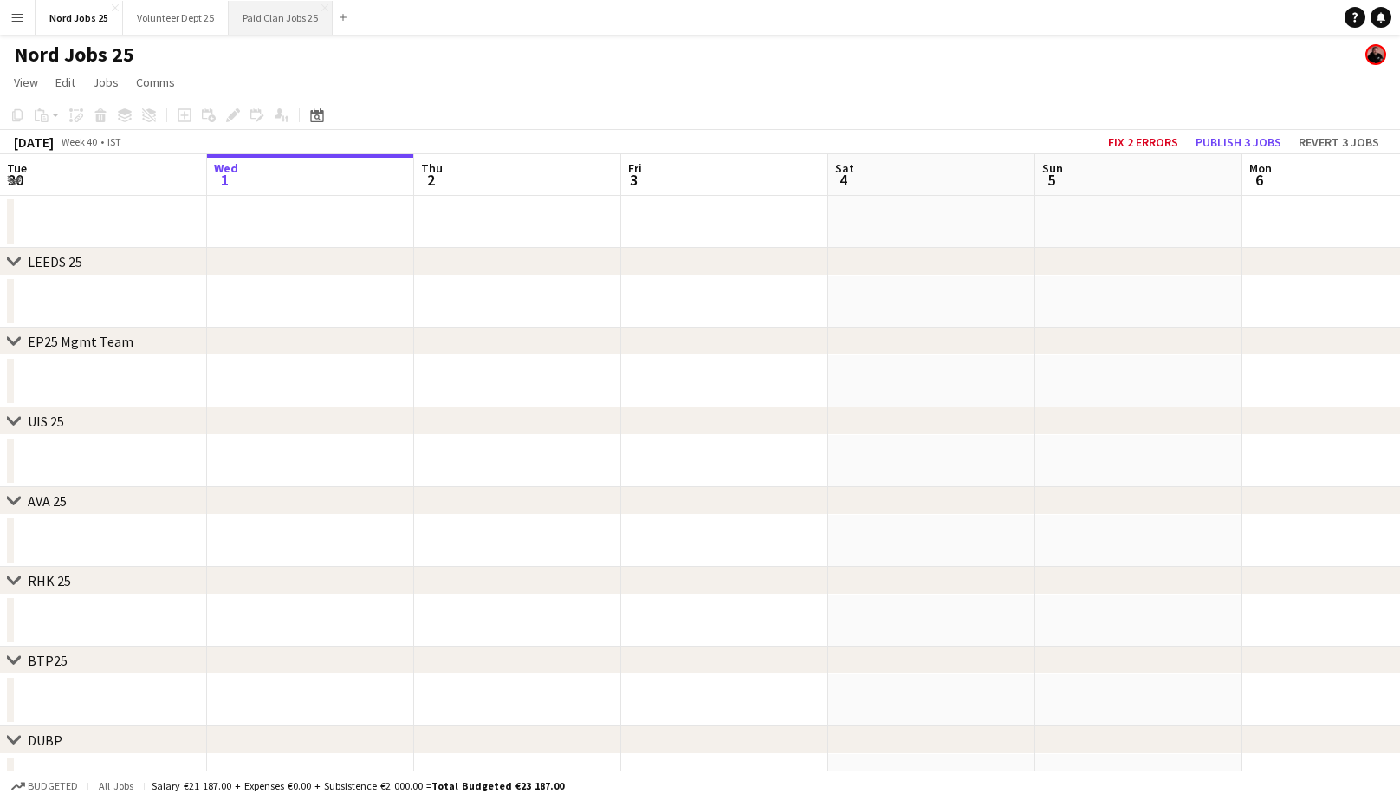
click at [288, 21] on button "Paid Clan Jobs 25 Close" at bounding box center [281, 18] width 104 height 34
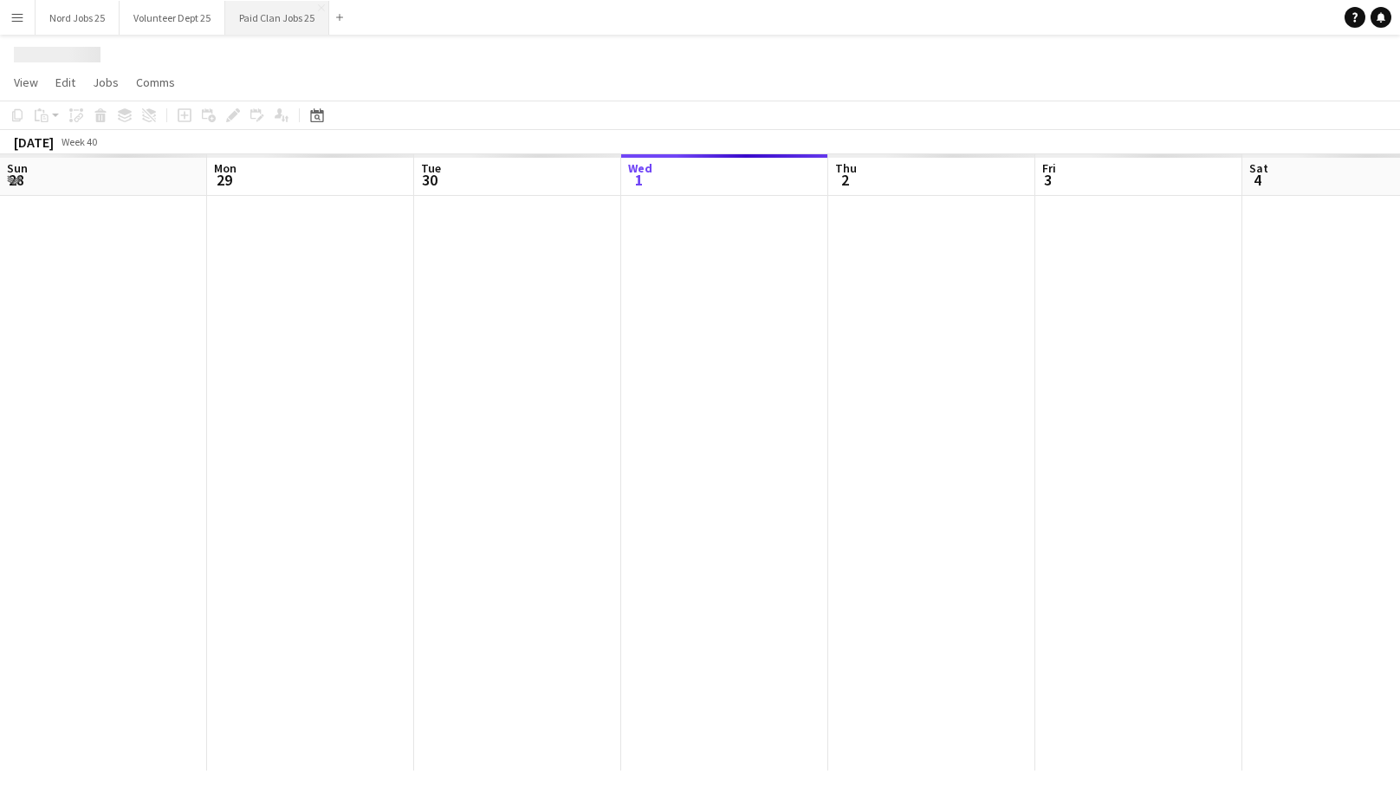
scroll to position [0, 414]
